Goal: Contribute content: Contribute content

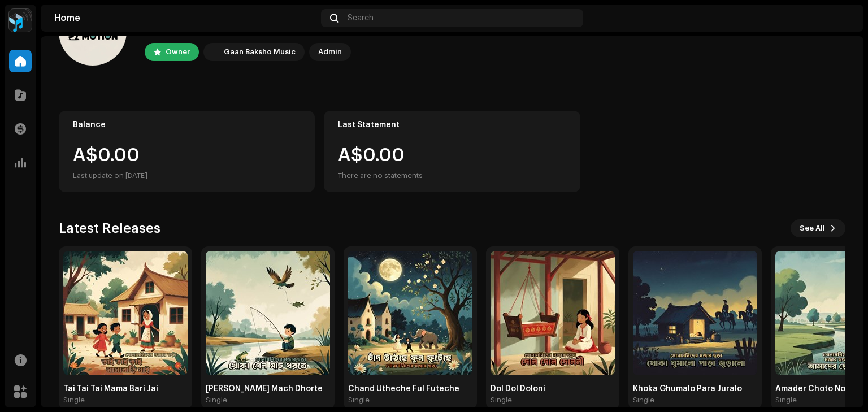
scroll to position [76, 0]
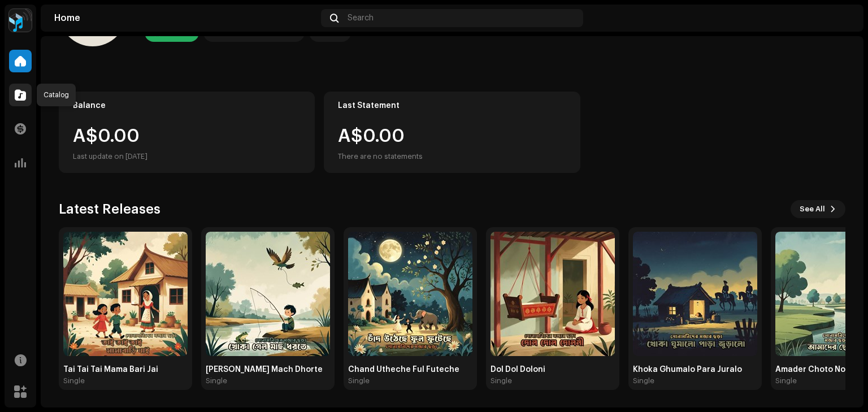
click at [24, 101] on div at bounding box center [20, 95] width 23 height 23
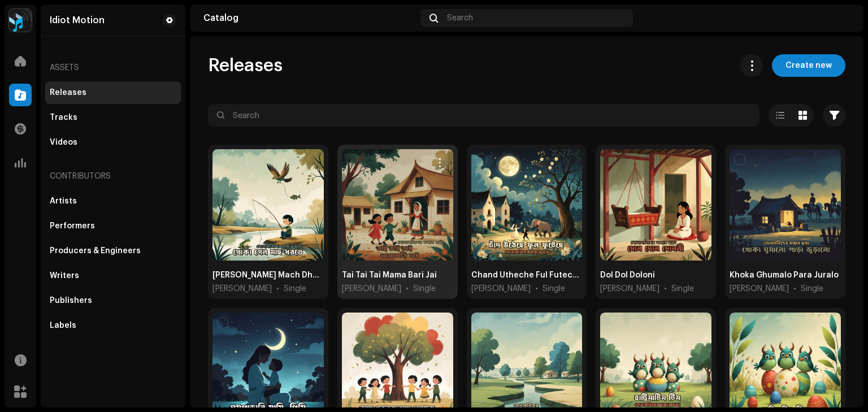
click at [391, 206] on div at bounding box center [397, 204] width 111 height 111
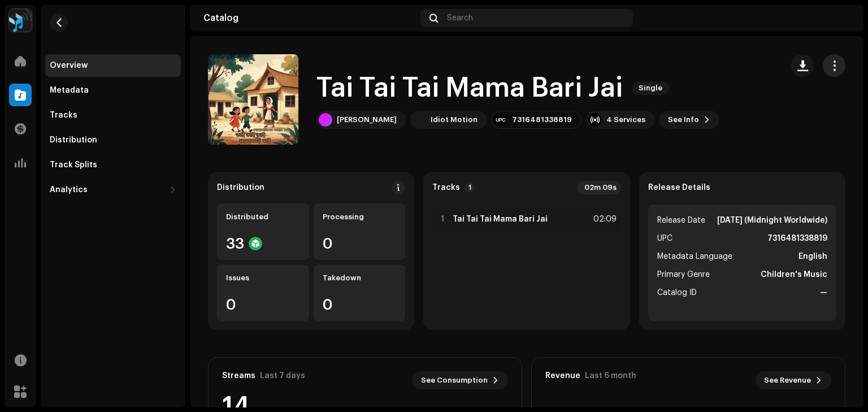
click at [832, 66] on span "button" at bounding box center [834, 65] width 11 height 9
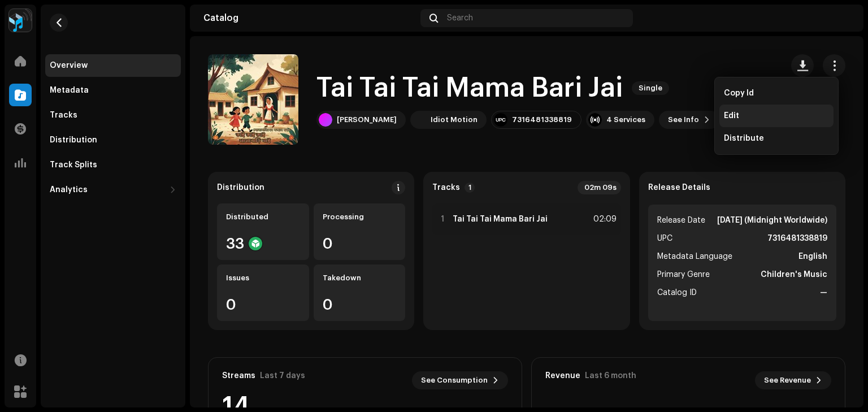
click at [732, 116] on span "Edit" at bounding box center [731, 115] width 15 height 9
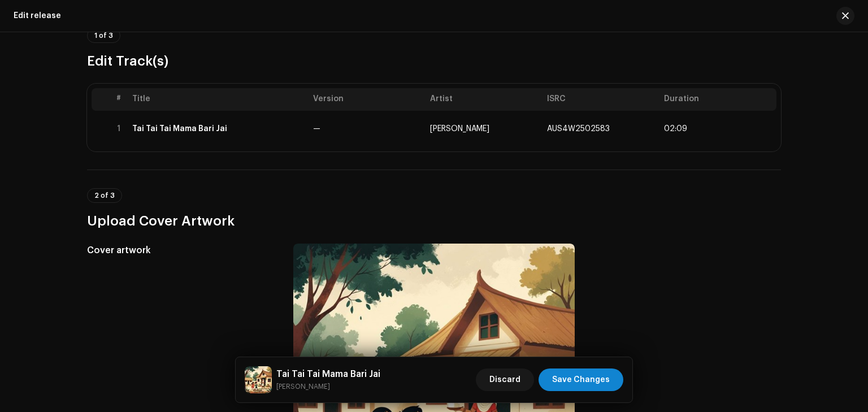
scroll to position [70, 0]
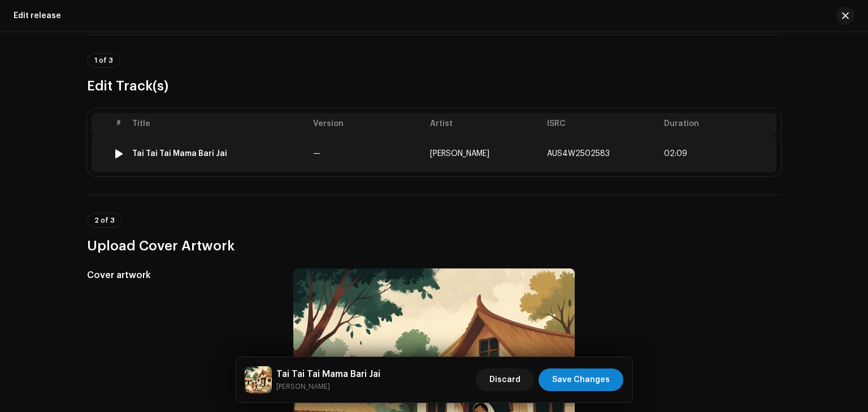
click at [198, 154] on div "Tai Tai Tai Mama Bari Jai" at bounding box center [179, 153] width 95 height 9
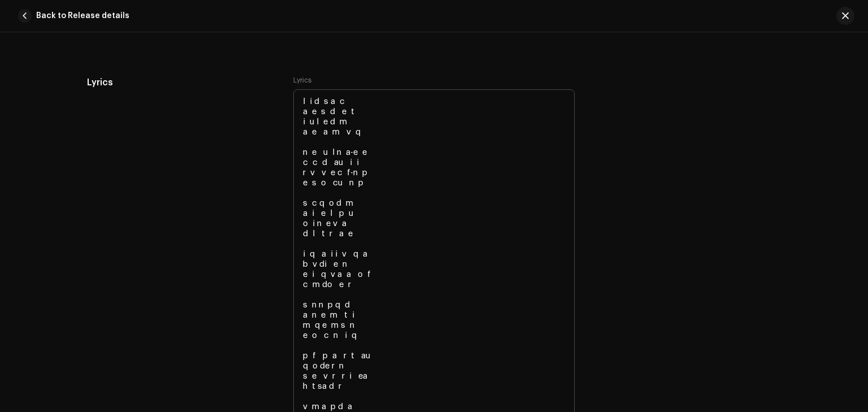
scroll to position [2102, 0]
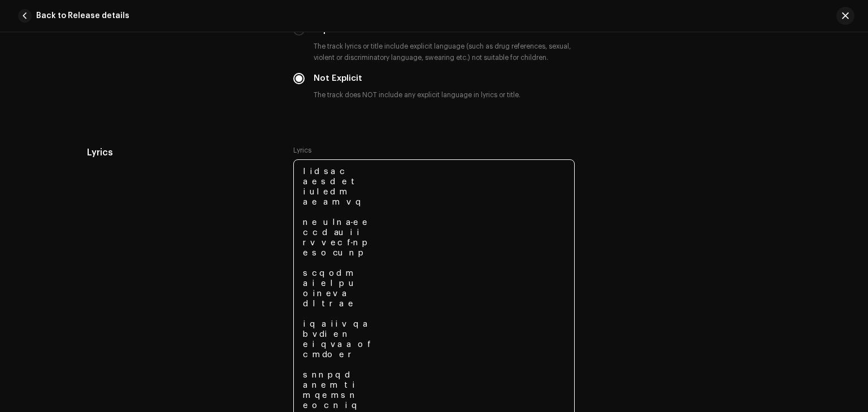
drag, startPoint x: 348, startPoint y: 181, endPoint x: 303, endPoint y: 184, distance: 45.4
click at [303, 184] on textarea at bounding box center [434, 364] width 282 height 410
drag, startPoint x: 304, startPoint y: 222, endPoint x: 354, endPoint y: 221, distance: 49.8
click at [354, 221] on textarea at bounding box center [434, 364] width 282 height 410
click at [357, 221] on textarea at bounding box center [434, 364] width 282 height 410
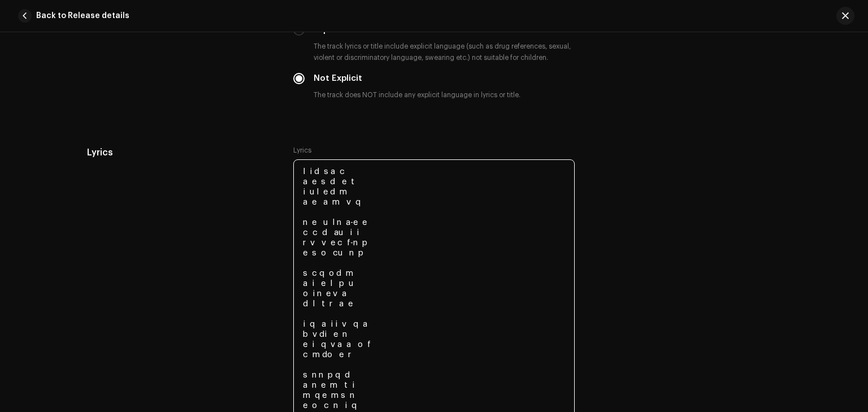
click at [357, 221] on textarea at bounding box center [434, 364] width 282 height 410
drag, startPoint x: 297, startPoint y: 222, endPoint x: 362, endPoint y: 226, distance: 65.1
click at [362, 226] on textarea at bounding box center [434, 364] width 282 height 410
drag, startPoint x: 301, startPoint y: 233, endPoint x: 353, endPoint y: 232, distance: 52.0
click at [353, 232] on textarea at bounding box center [434, 364] width 282 height 410
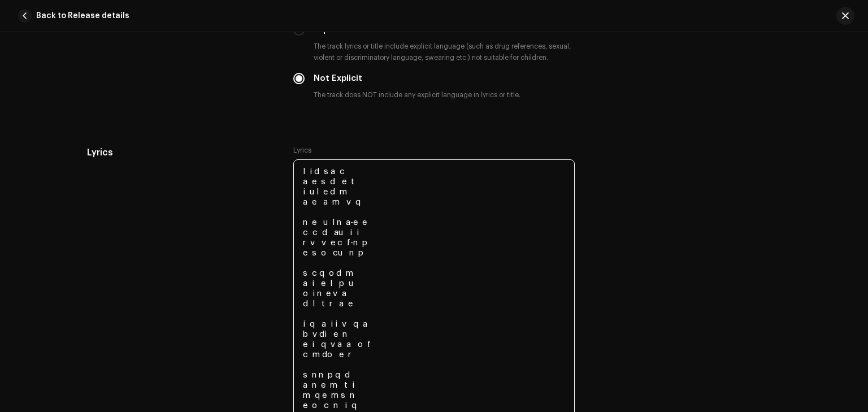
drag, startPoint x: 304, startPoint y: 323, endPoint x: 369, endPoint y: 329, distance: 65.3
click at [369, 329] on textarea at bounding box center [434, 364] width 282 height 410
drag, startPoint x: 303, startPoint y: 331, endPoint x: 349, endPoint y: 330, distance: 46.4
click at [349, 330] on textarea at bounding box center [434, 364] width 282 height 410
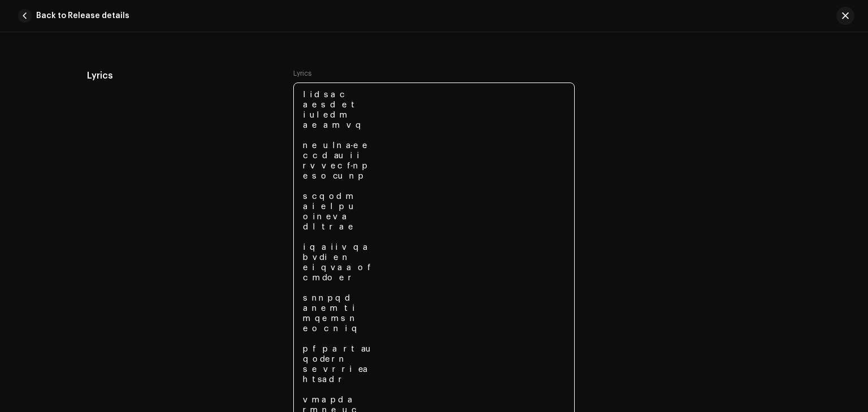
scroll to position [2215, 0]
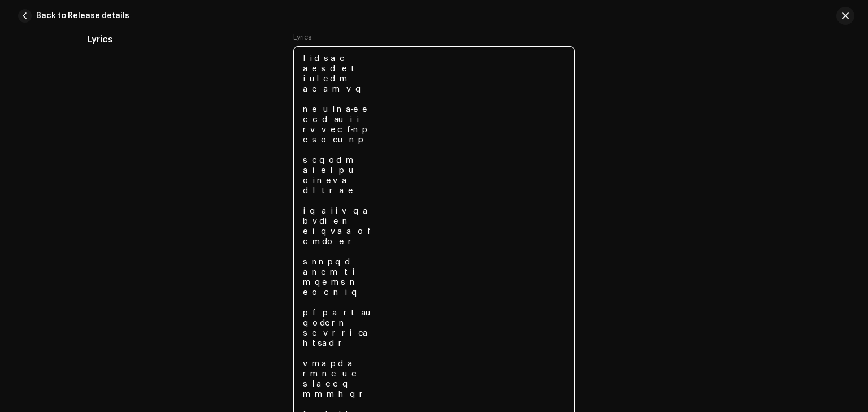
drag, startPoint x: 301, startPoint y: 321, endPoint x: 331, endPoint y: 318, distance: 29.5
click at [331, 318] on textarea at bounding box center [434, 251] width 282 height 410
drag, startPoint x: 300, startPoint y: 312, endPoint x: 369, endPoint y: 318, distance: 69.2
click at [369, 318] on textarea at bounding box center [434, 251] width 282 height 410
drag, startPoint x: 298, startPoint y: 321, endPoint x: 345, endPoint y: 325, distance: 47.0
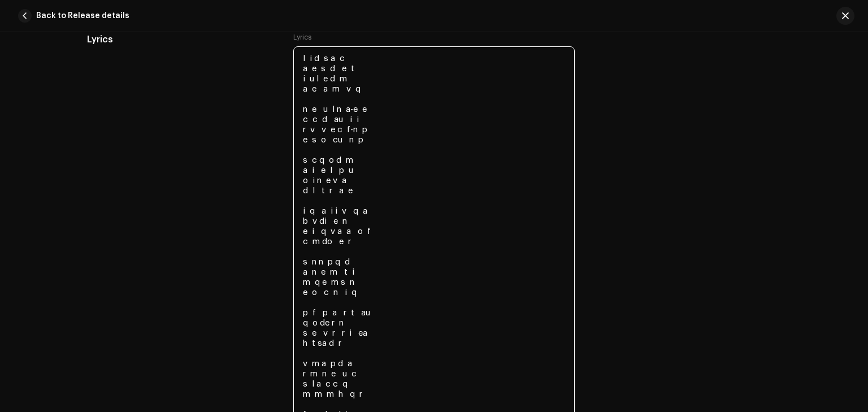
click at [345, 325] on textarea at bounding box center [434, 251] width 282 height 410
